Goal: Information Seeking & Learning: Understand process/instructions

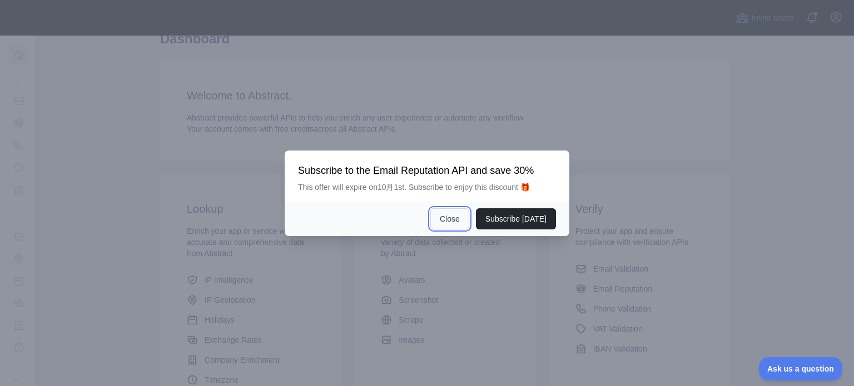
click at [457, 222] on button "Close" at bounding box center [449, 219] width 39 height 21
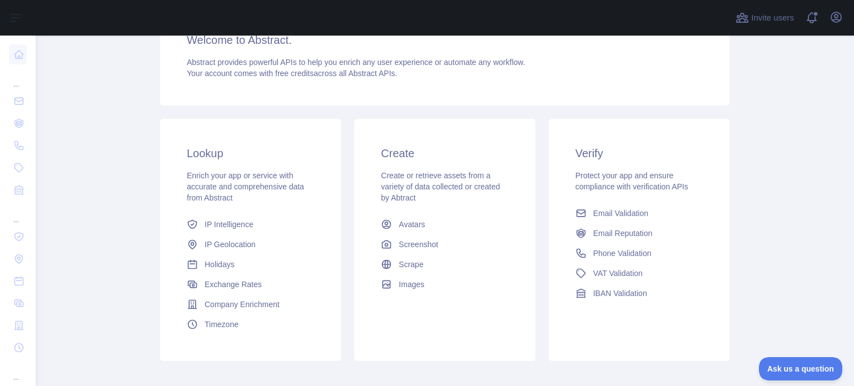
scroll to position [166, 0]
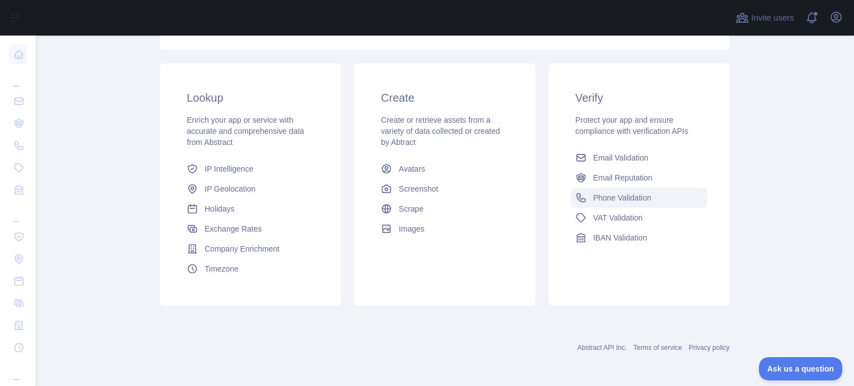
click at [612, 197] on span "Phone Validation" at bounding box center [622, 197] width 58 height 11
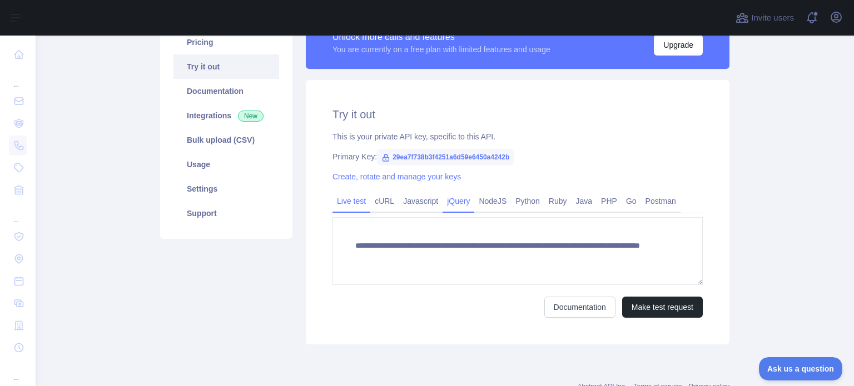
scroll to position [192, 0]
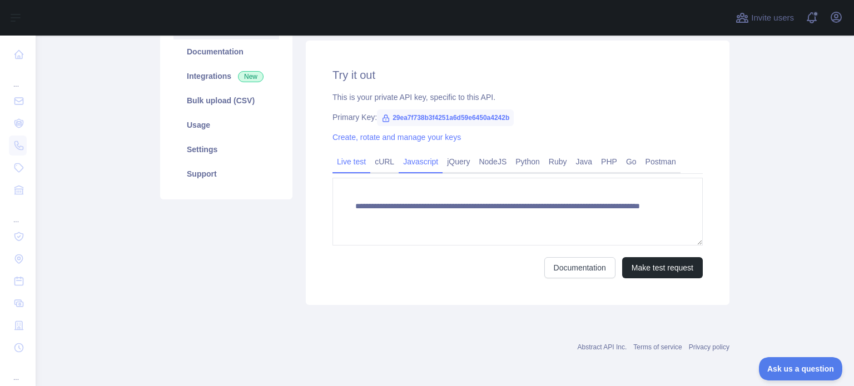
click at [410, 161] on link "Javascript" at bounding box center [421, 162] width 44 height 18
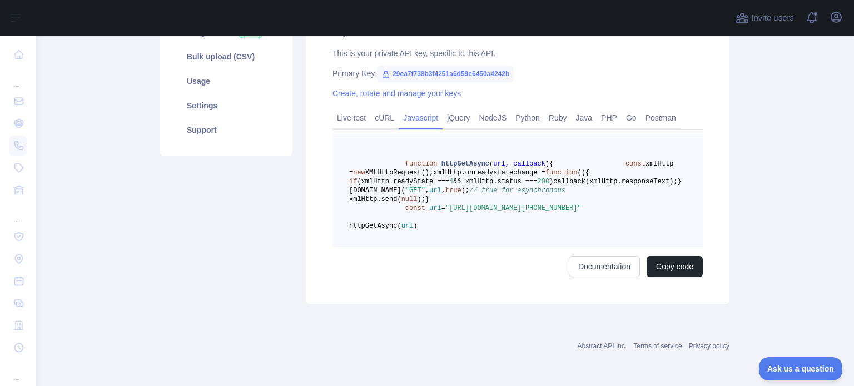
scroll to position [289, 0]
click at [598, 269] on link "Documentation" at bounding box center [604, 266] width 71 height 21
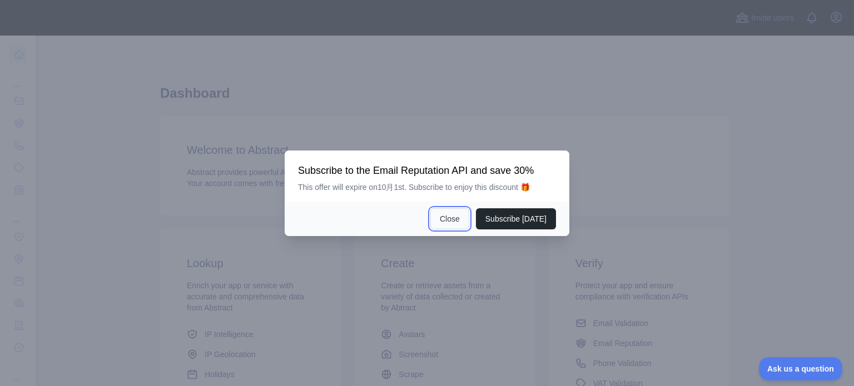
click at [456, 221] on button "Close" at bounding box center [449, 219] width 39 height 21
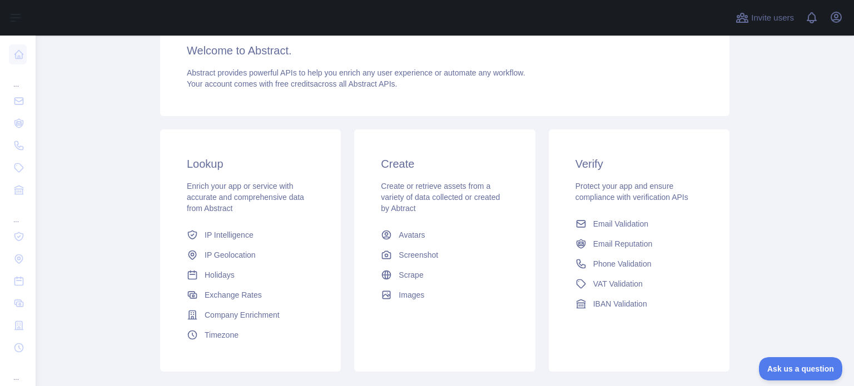
scroll to position [111, 0]
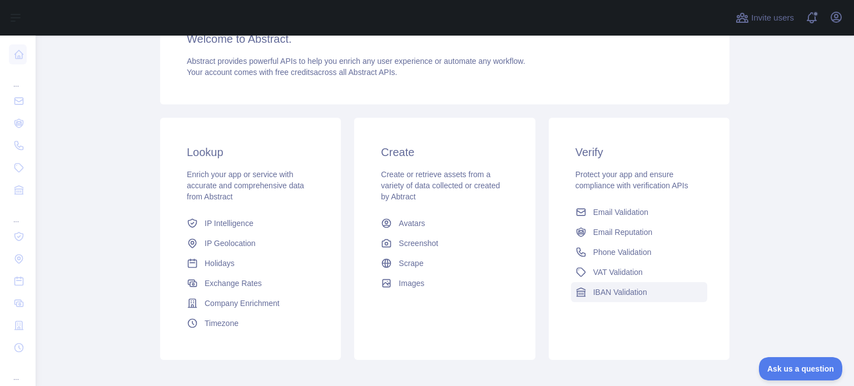
click at [621, 295] on span "IBAN Validation" at bounding box center [620, 292] width 54 height 11
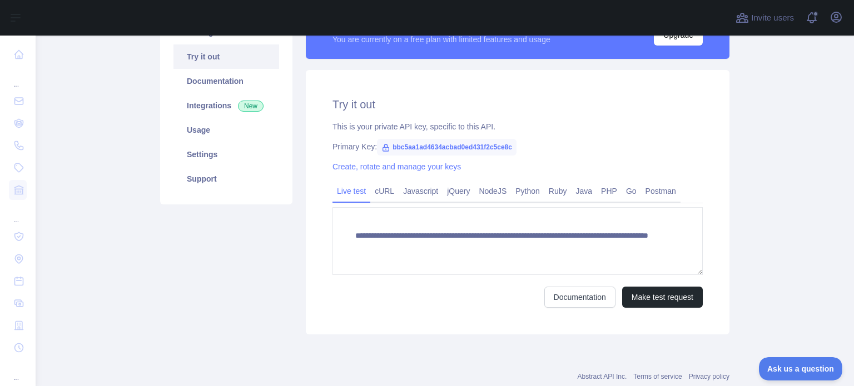
scroll to position [98, 0]
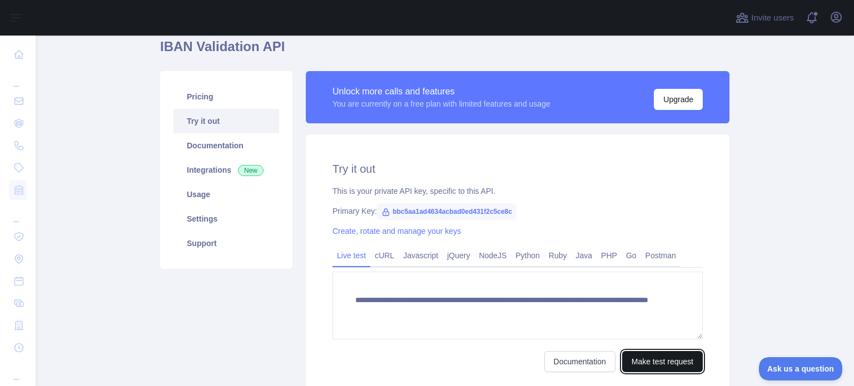
click at [640, 361] on button "Make test request" at bounding box center [662, 361] width 81 height 21
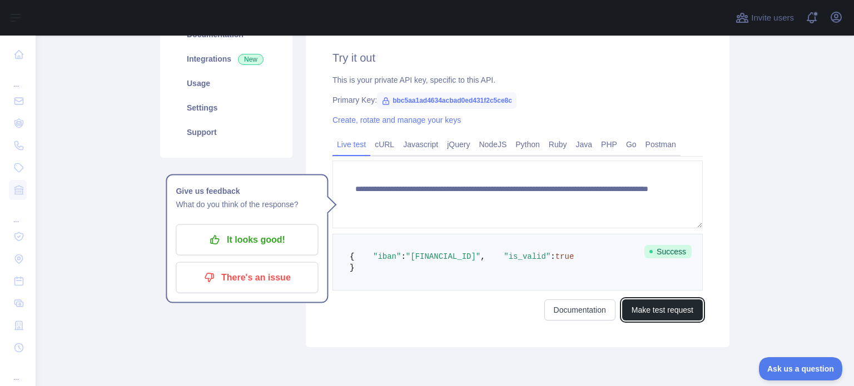
scroll to position [265, 0]
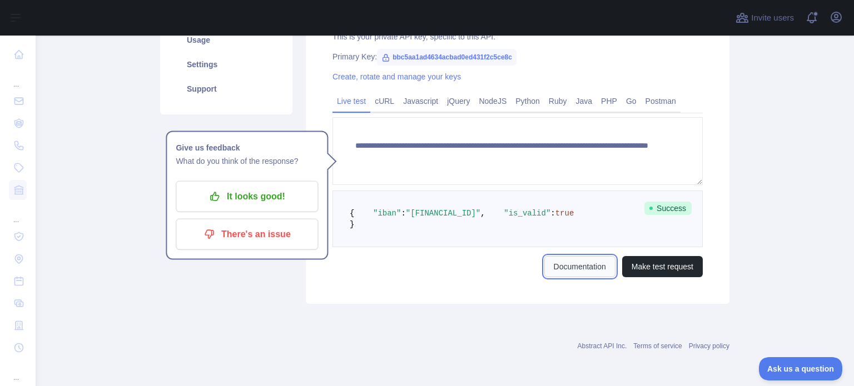
click at [578, 277] on link "Documentation" at bounding box center [579, 266] width 71 height 21
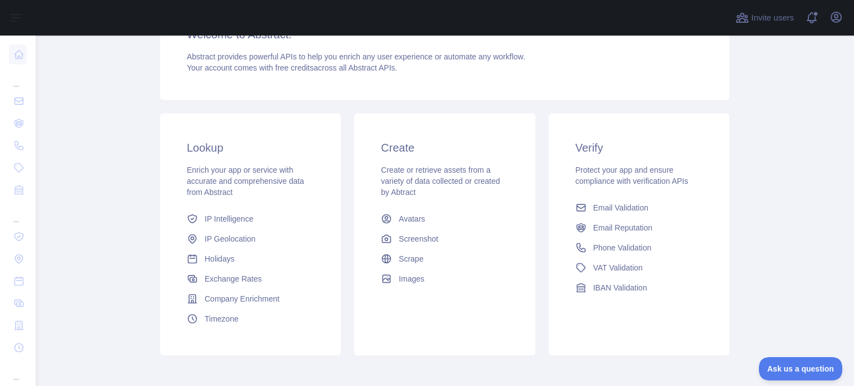
scroll to position [218, 0]
